Goal: Navigation & Orientation: Find specific page/section

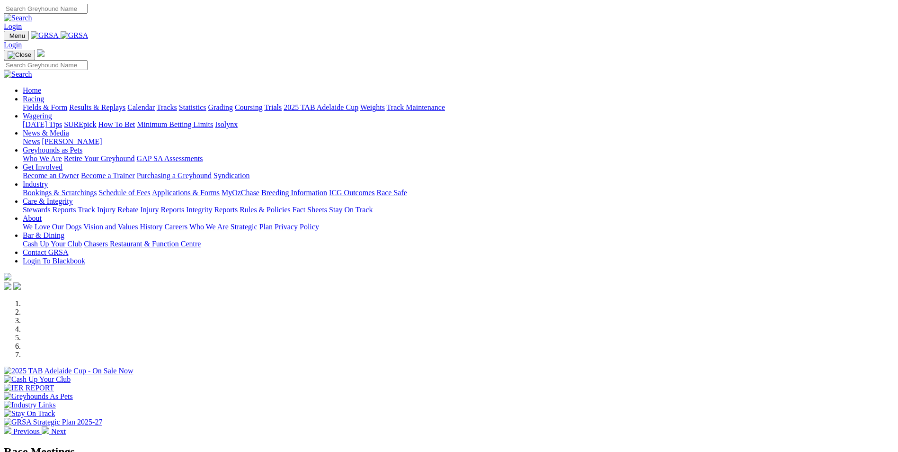
click at [263, 103] on link "Coursing" at bounding box center [249, 107] width 28 height 8
